Goal: Information Seeking & Learning: Find specific fact

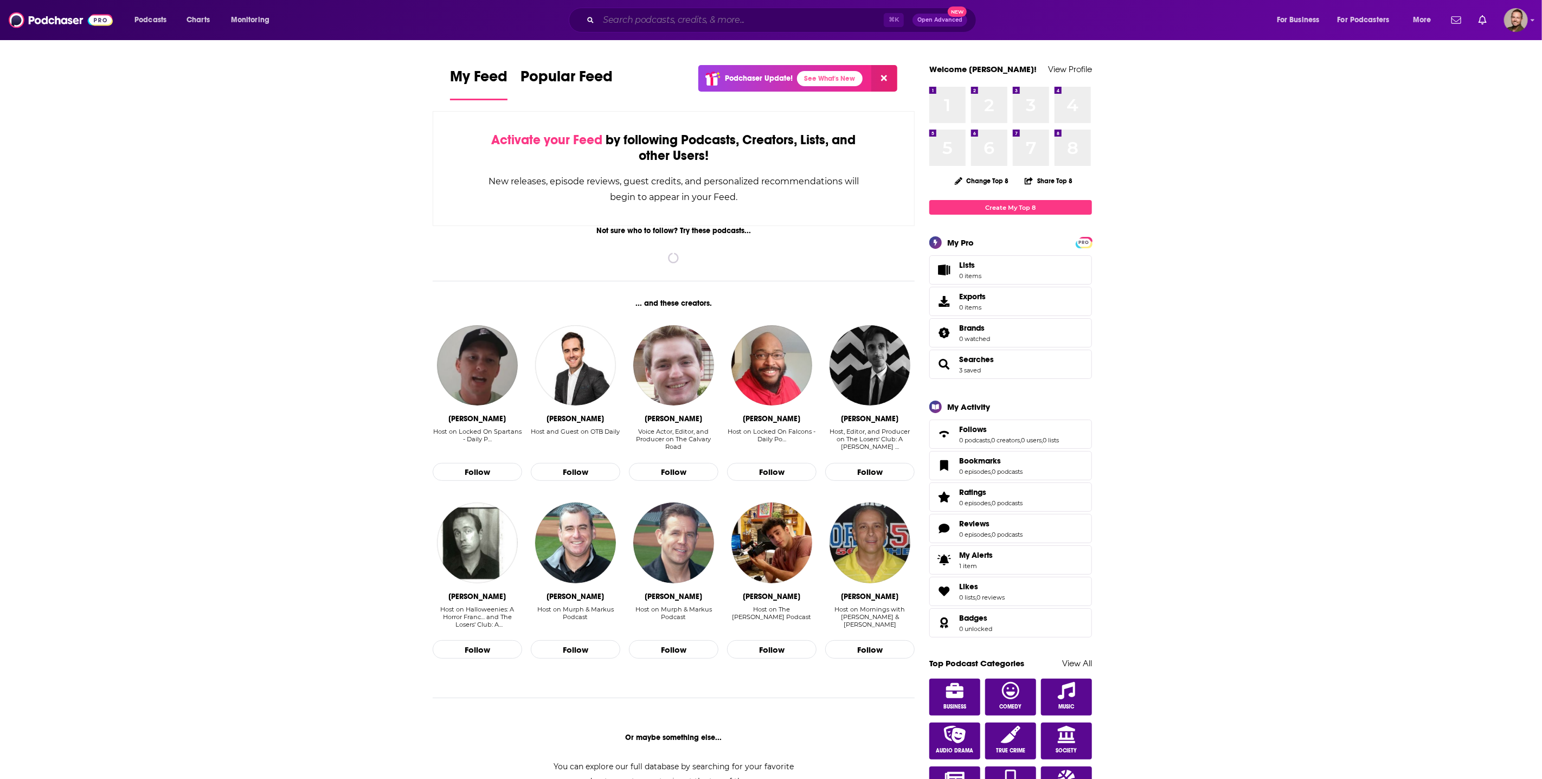
click at [625, 23] on input "Search podcasts, credits, & more..." at bounding box center [741, 19] width 285 height 17
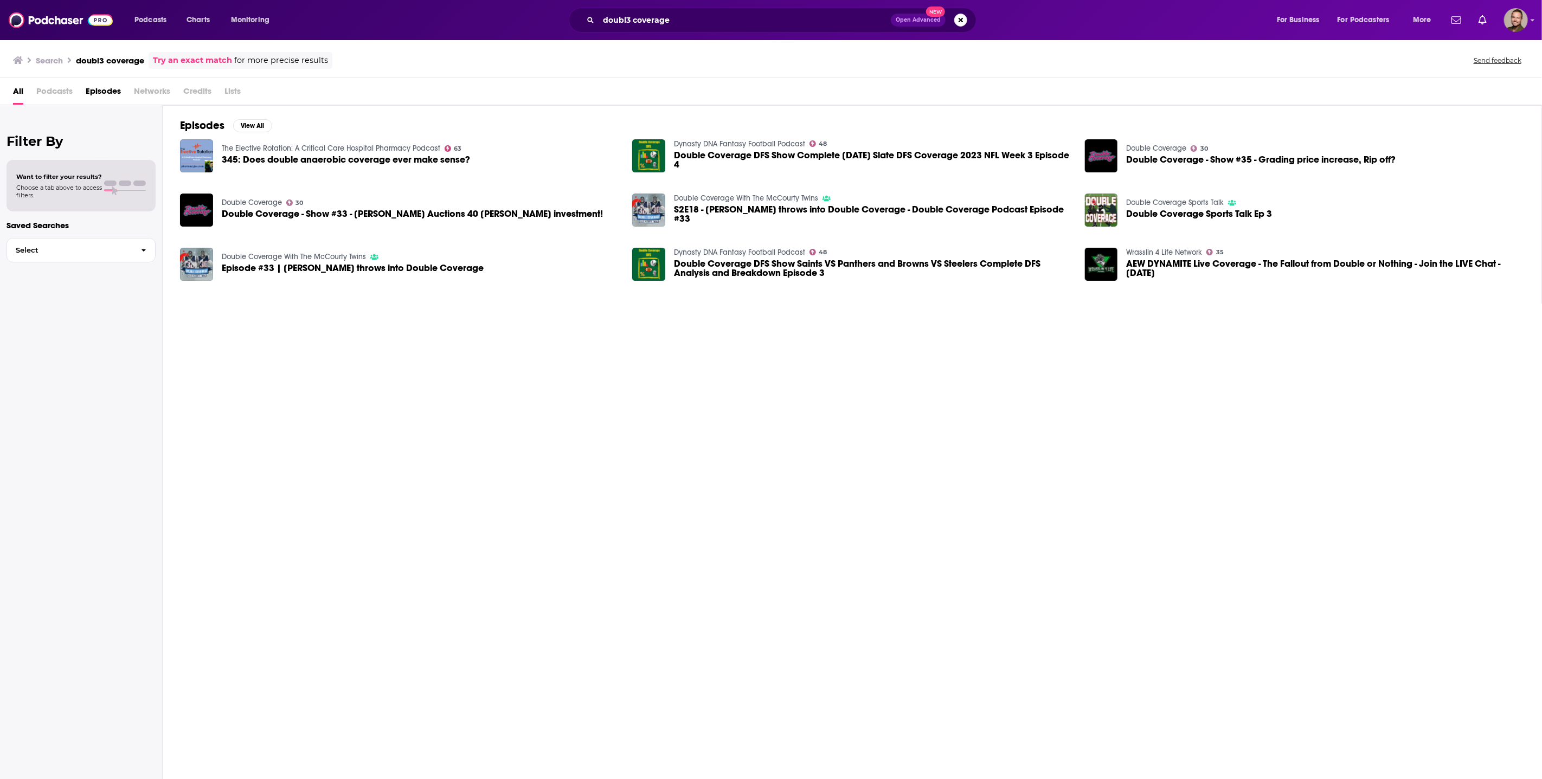
click at [171, 60] on link "Try an exact match" at bounding box center [192, 60] width 79 height 12
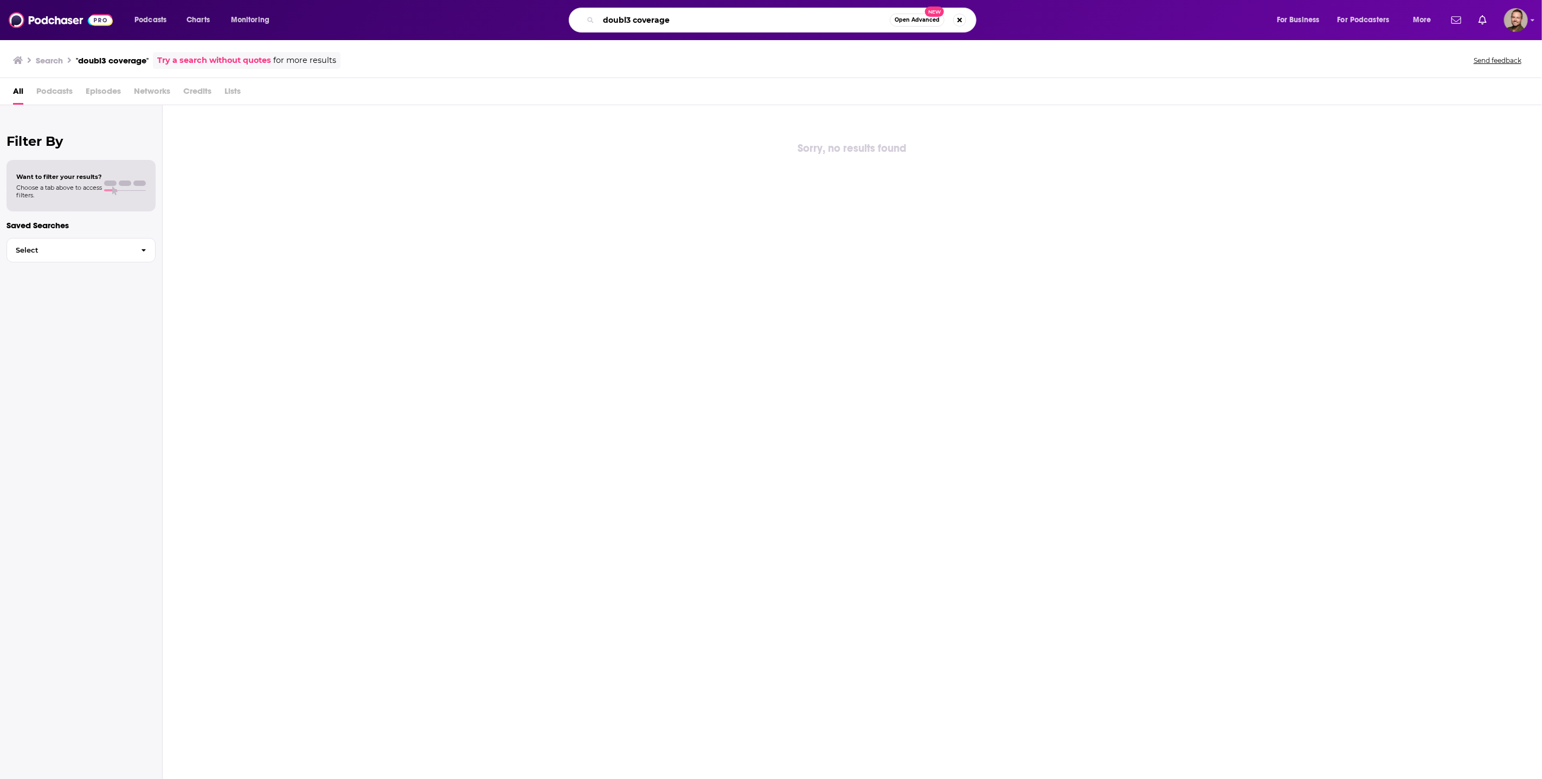
drag, startPoint x: 676, startPoint y: 19, endPoint x: 523, endPoint y: 21, distance: 152.4
click at [523, 21] on div "doubl3 coverage Open Advanced New" at bounding box center [783, 20] width 965 height 25
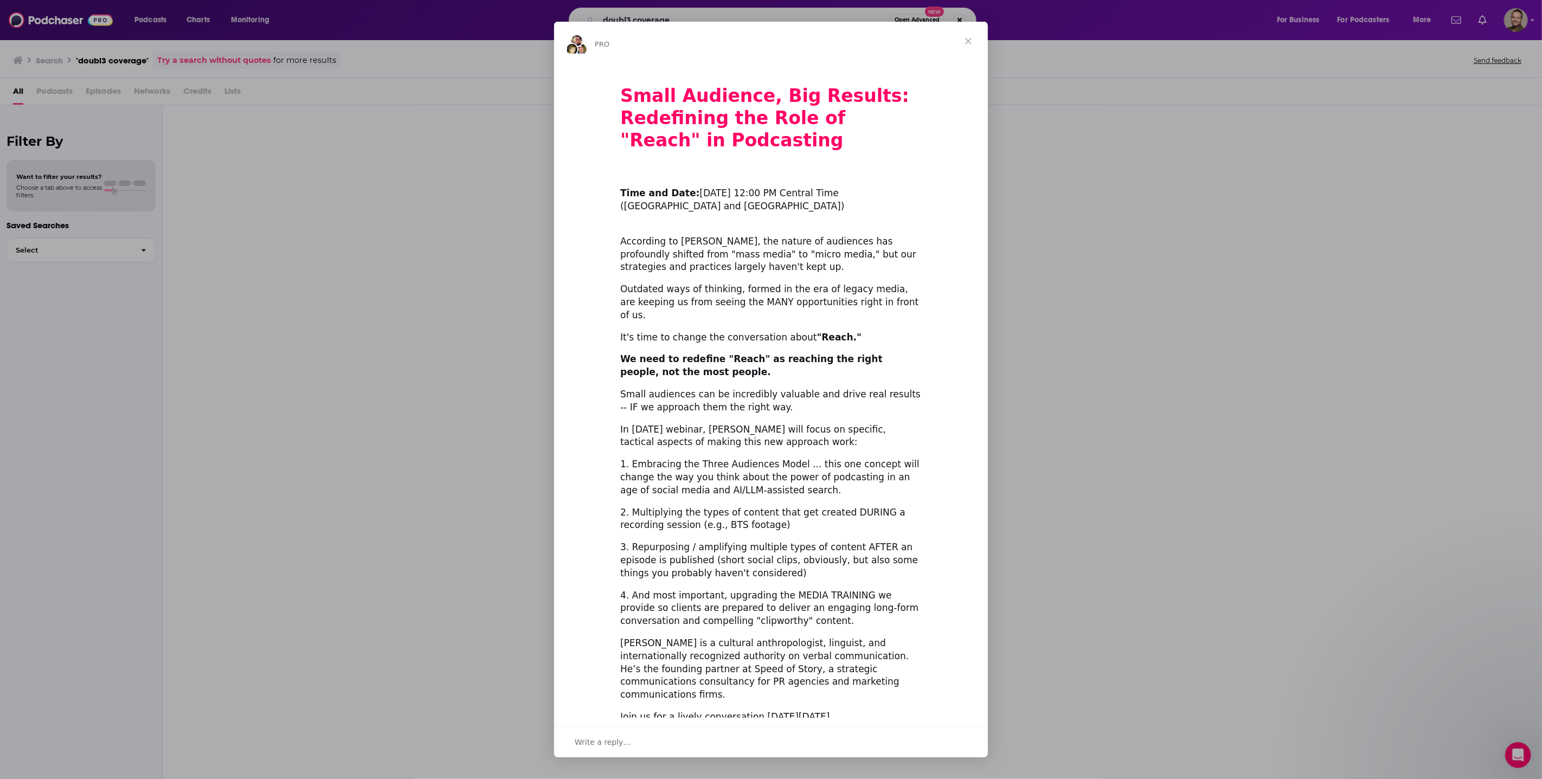
click at [972, 34] on span "Close" at bounding box center [968, 41] width 39 height 39
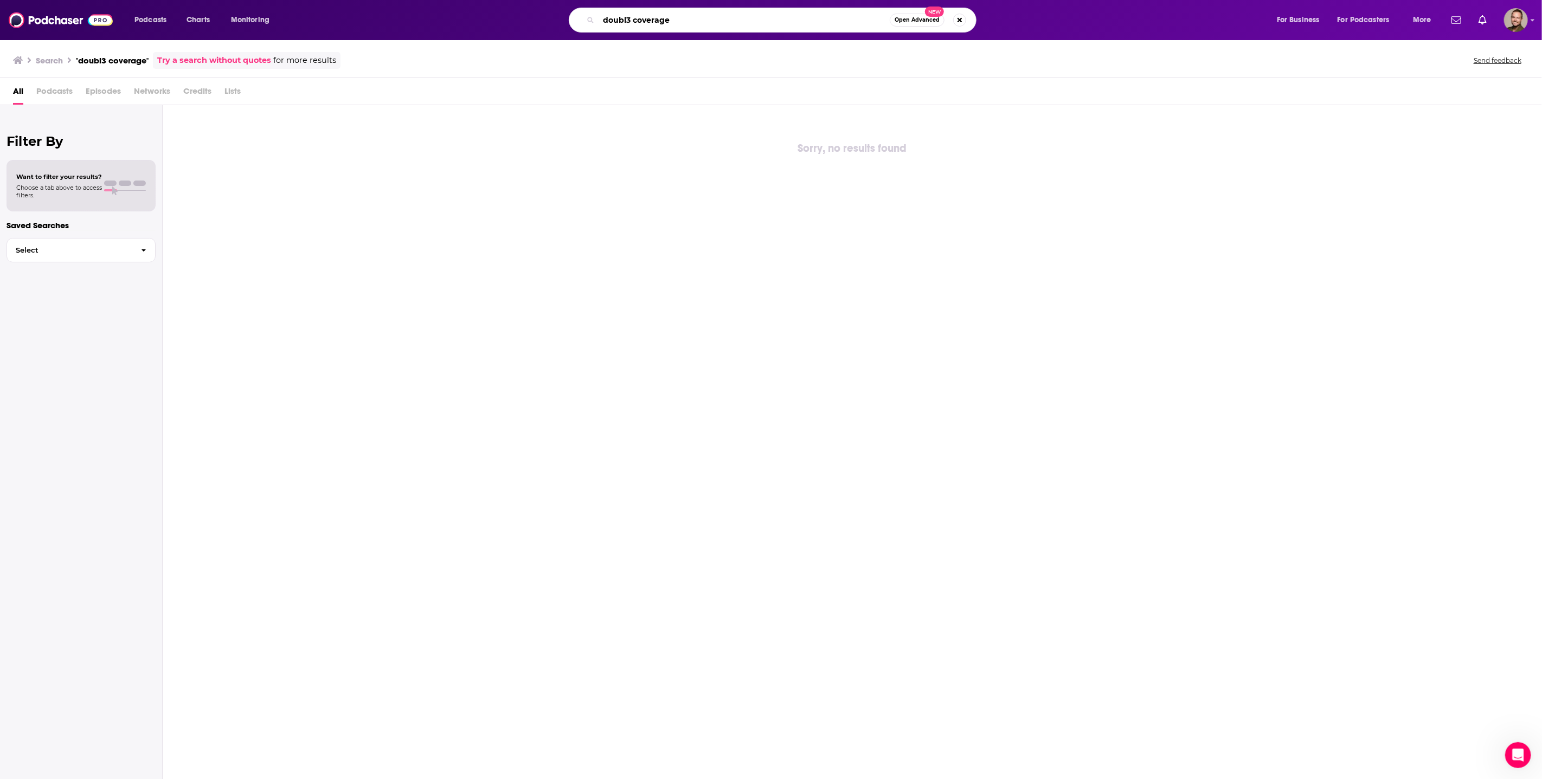
drag, startPoint x: 695, startPoint y: 20, endPoint x: 525, endPoint y: 20, distance: 169.7
click at [525, 20] on div "doubl3 coverage Open Advanced New" at bounding box center [783, 20] width 965 height 25
type input "n3on"
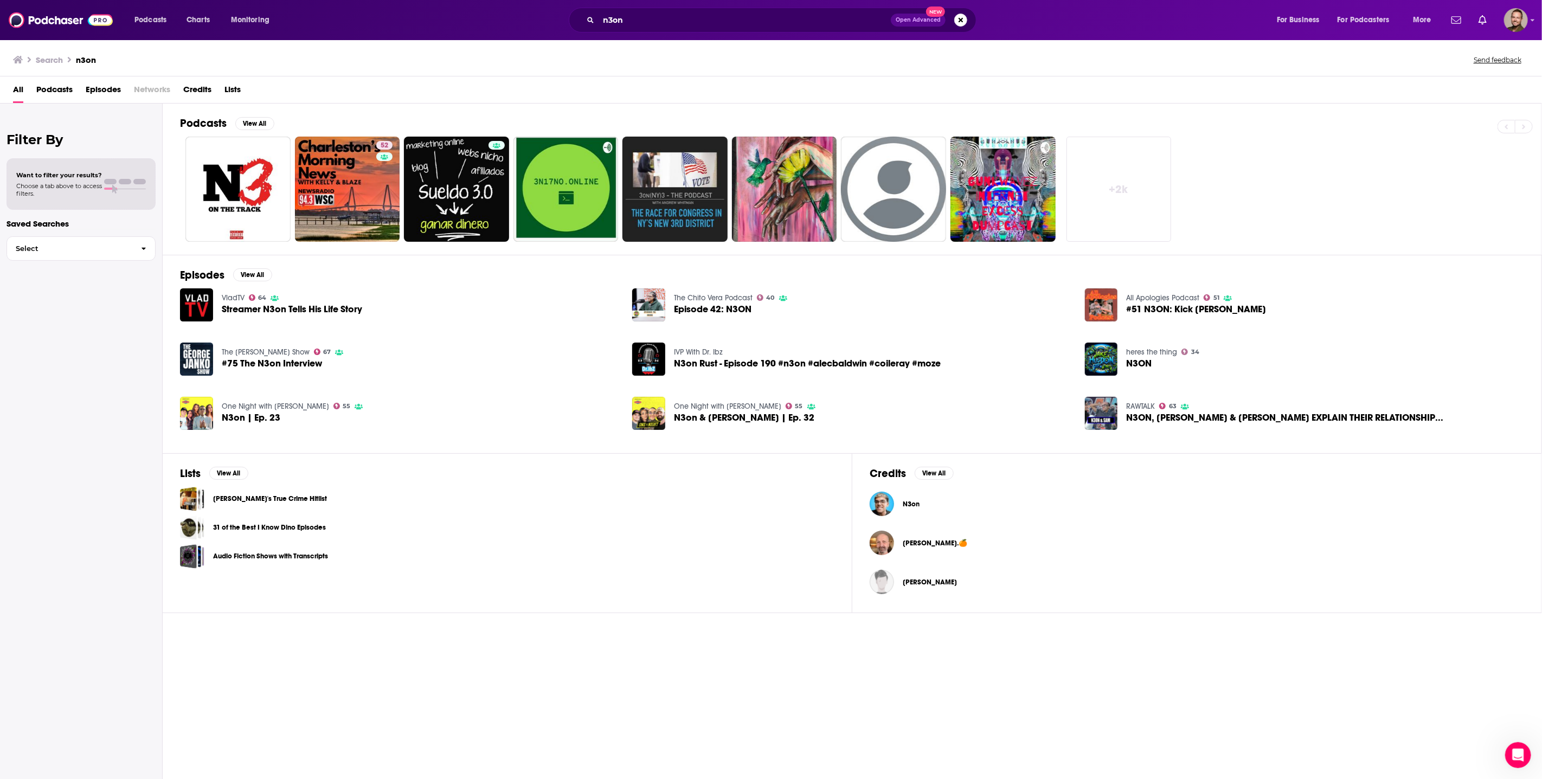
click at [911, 505] on span "N3on" at bounding box center [911, 504] width 17 height 9
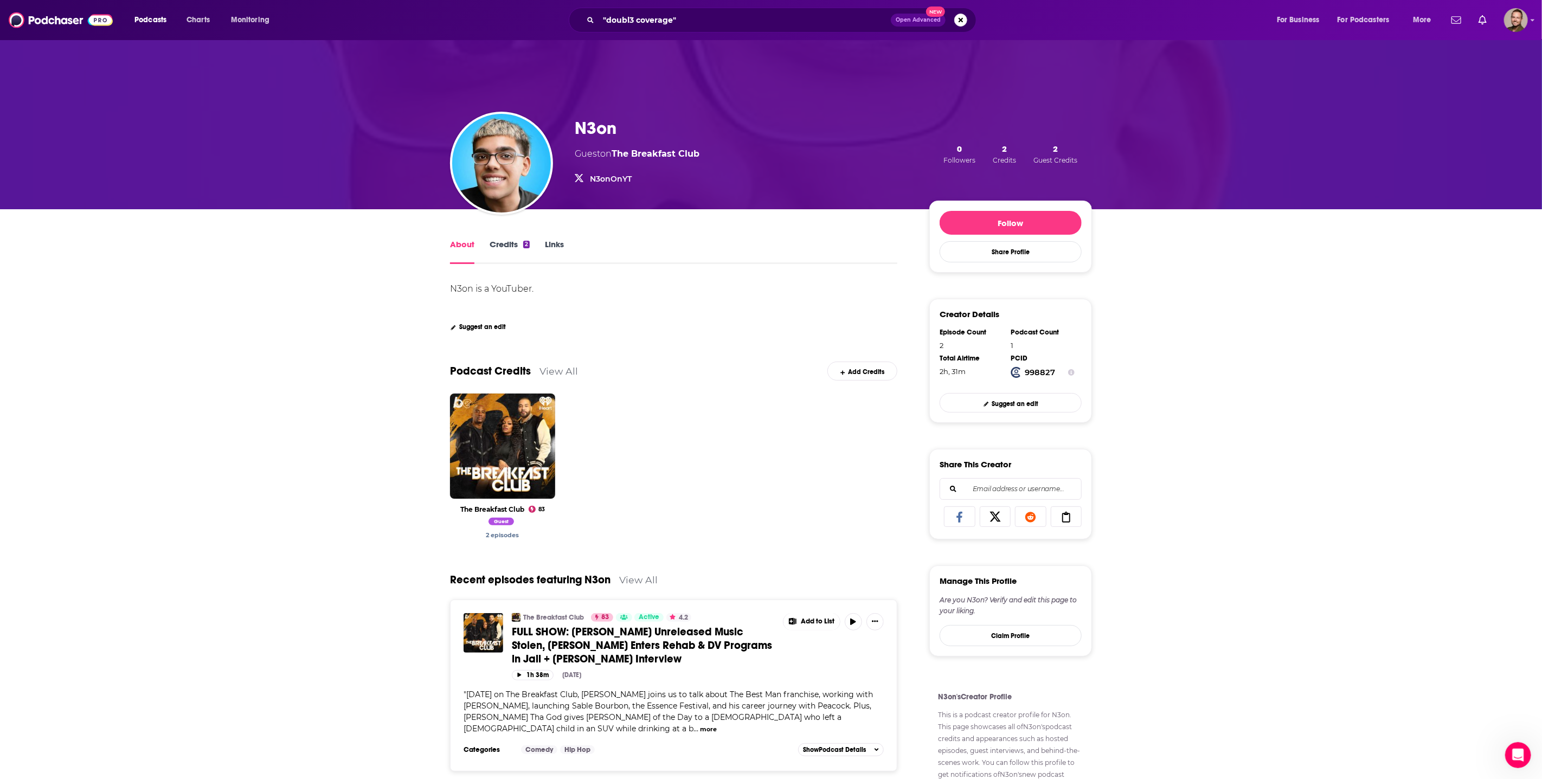
click at [606, 180] on link "N3onOnYT" at bounding box center [611, 179] width 42 height 10
